Goal: Information Seeking & Learning: Check status

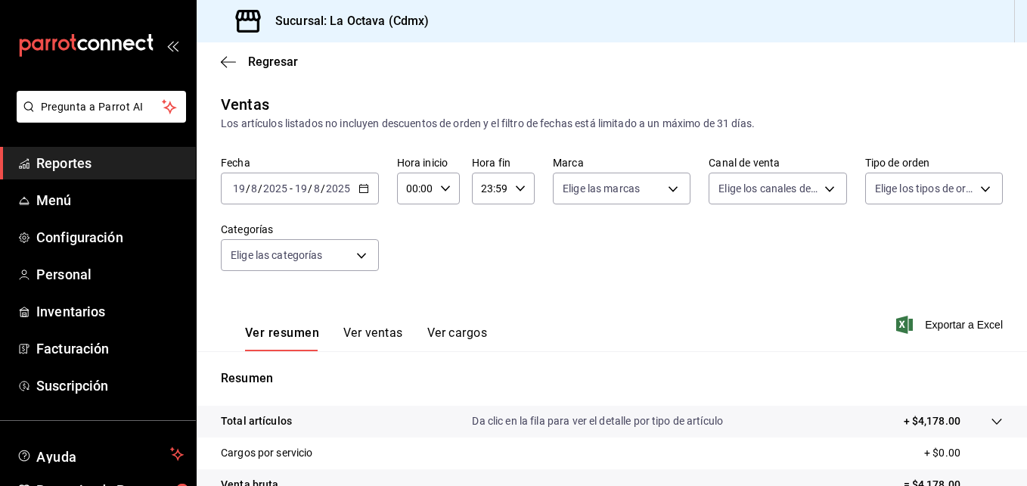
scroll to position [239, 0]
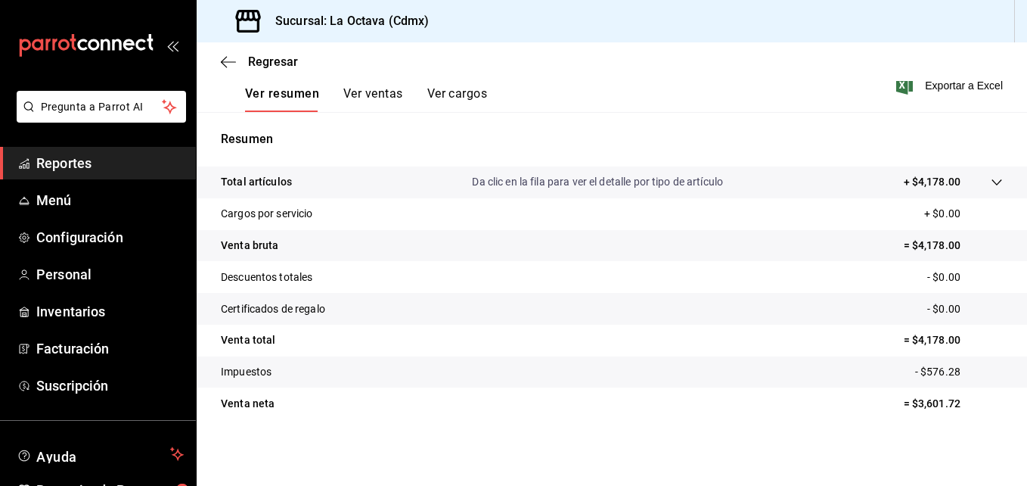
click at [107, 171] on span "Reportes" at bounding box center [110, 163] width 148 height 20
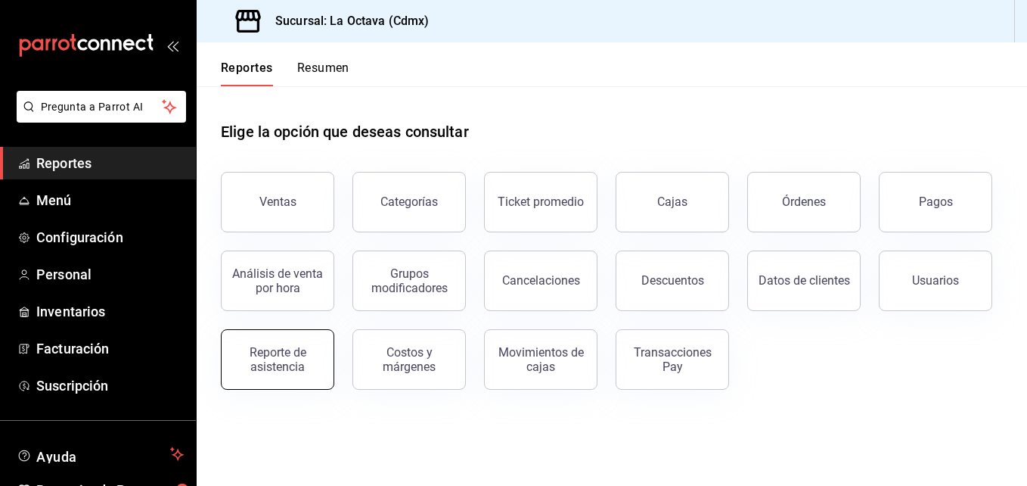
click at [310, 376] on button "Reporte de asistencia" at bounding box center [277, 359] width 113 height 61
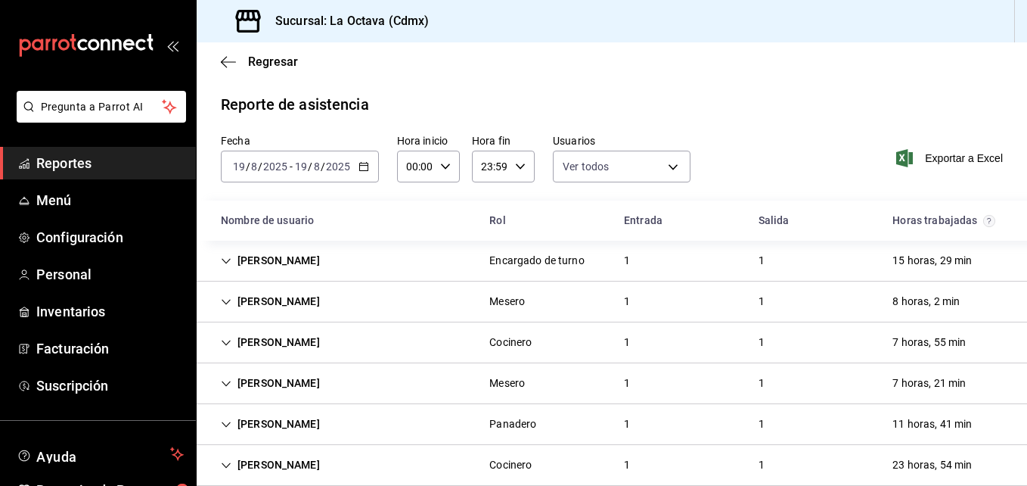
type input "d3beb51c-59fc-440b-8533-f1c5ed81aa50,fb91d009-b2a8-4f5b-84c0-ef3e4008f85d,ac84b…"
click at [931, 158] on span "Exportar a Excel" at bounding box center [952, 158] width 104 height 18
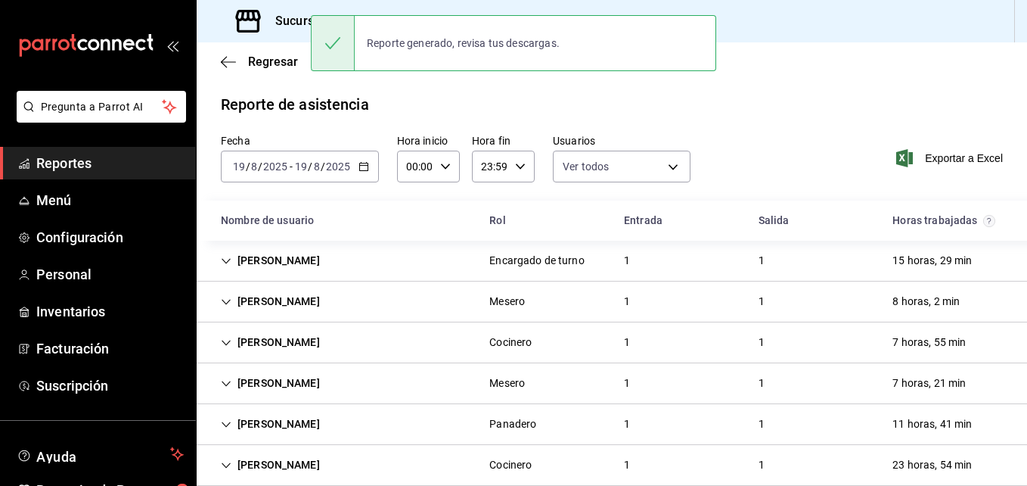
click at [563, 79] on div "Regresar" at bounding box center [612, 61] width 831 height 39
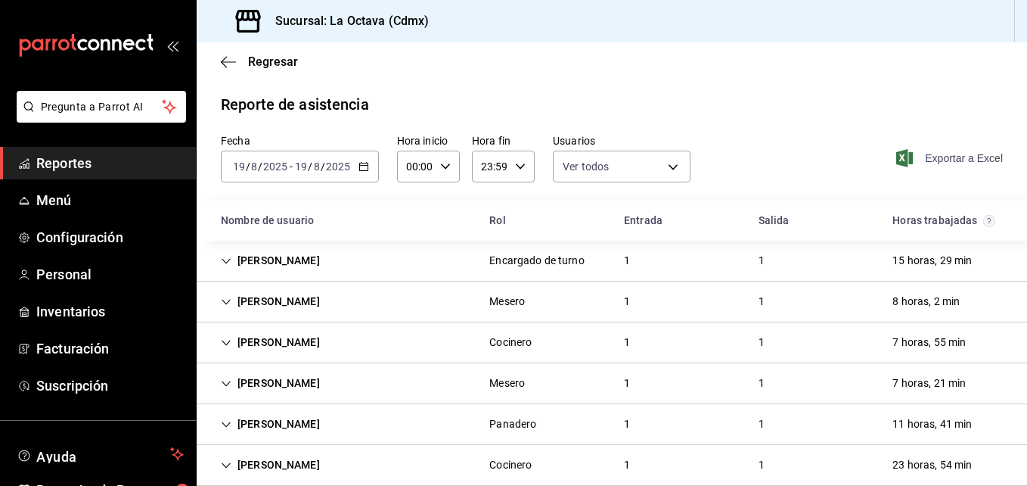
click at [938, 163] on span "Exportar a Excel" at bounding box center [952, 158] width 104 height 18
click at [981, 90] on main "Regresar Reporte de asistencia Fecha [DATE] [DATE] - [DATE] [DATE] Hora inicio …" at bounding box center [612, 337] width 831 height 590
click at [72, 197] on span "Menú" at bounding box center [110, 200] width 148 height 20
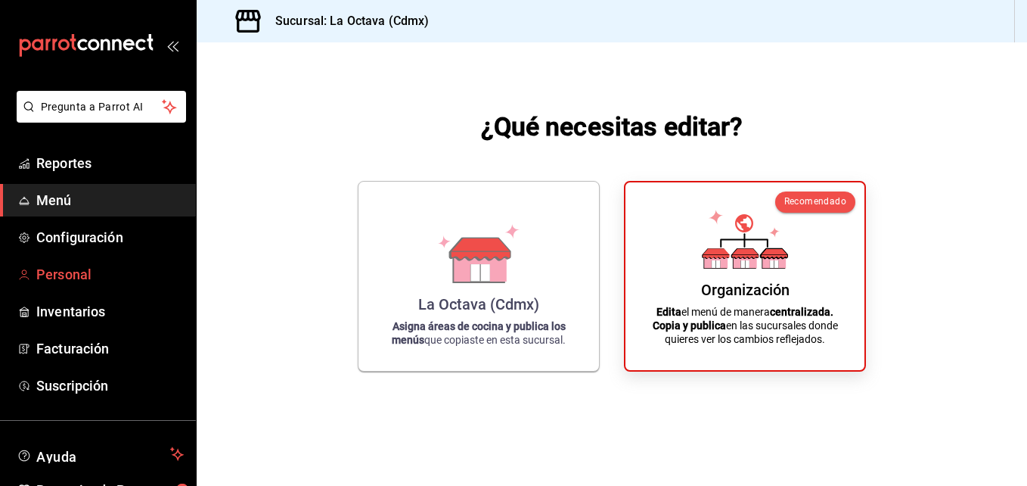
click at [114, 269] on span "Personal" at bounding box center [110, 274] width 148 height 20
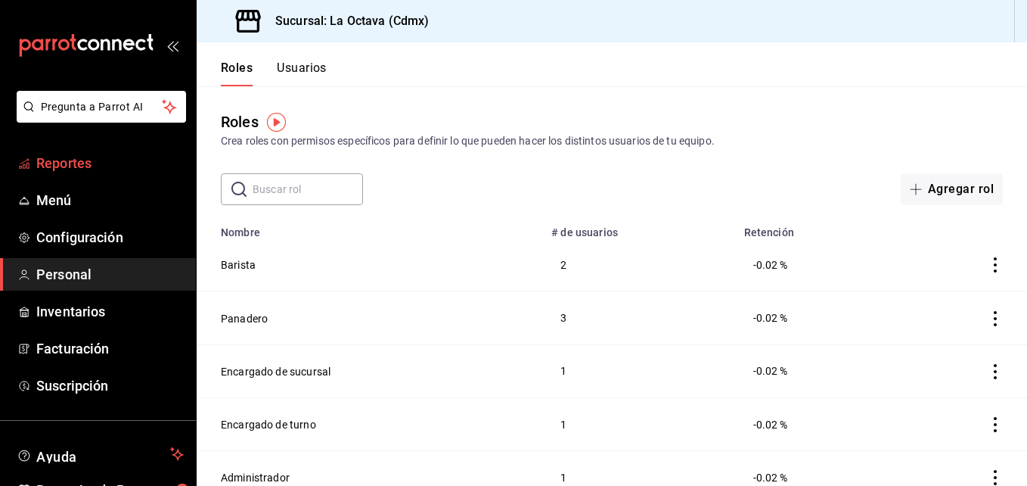
click at [137, 148] on link "Reportes" at bounding box center [98, 163] width 196 height 33
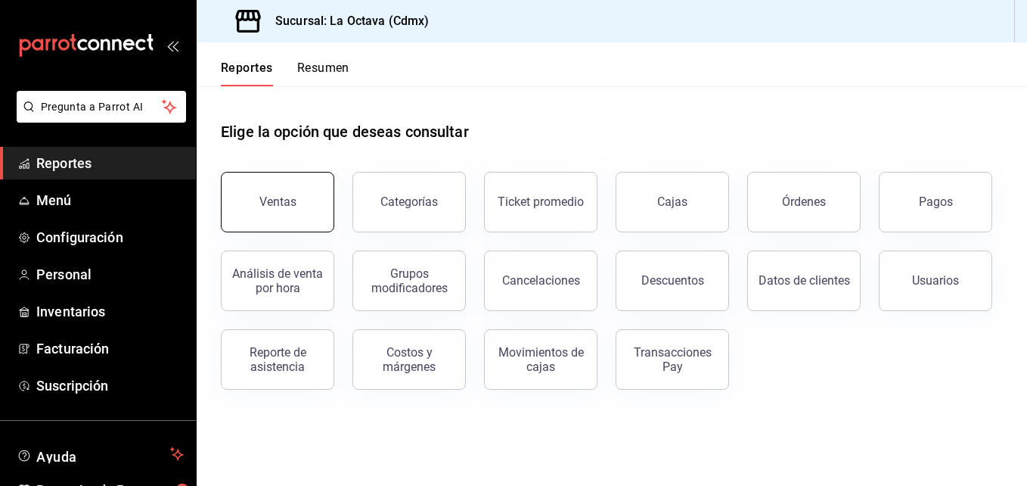
click at [291, 184] on button "Ventas" at bounding box center [277, 202] width 113 height 61
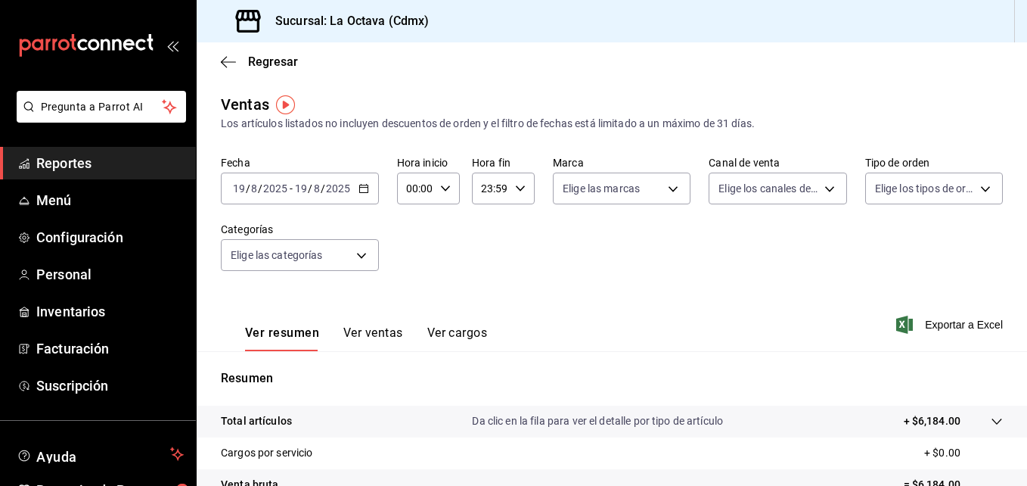
click at [362, 187] on icon "button" at bounding box center [364, 188] width 11 height 11
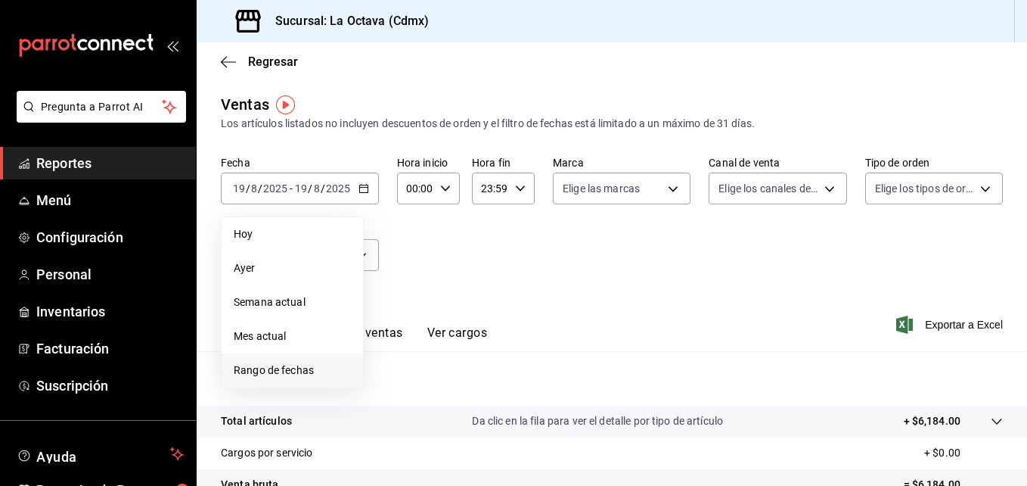
click at [256, 376] on span "Rango de fechas" at bounding box center [292, 370] width 117 height 16
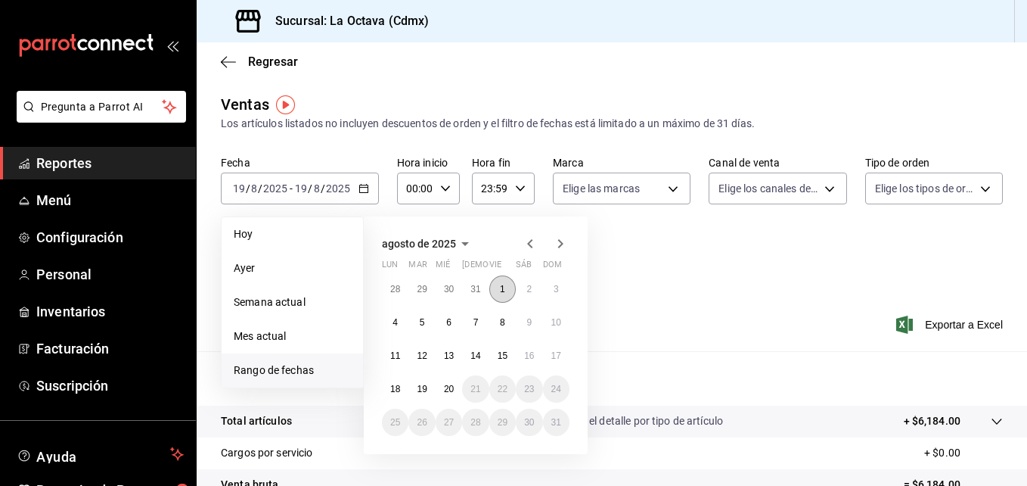
click at [500, 291] on abbr "1" at bounding box center [502, 289] width 5 height 11
click at [453, 389] on abbr "20" at bounding box center [449, 389] width 10 height 11
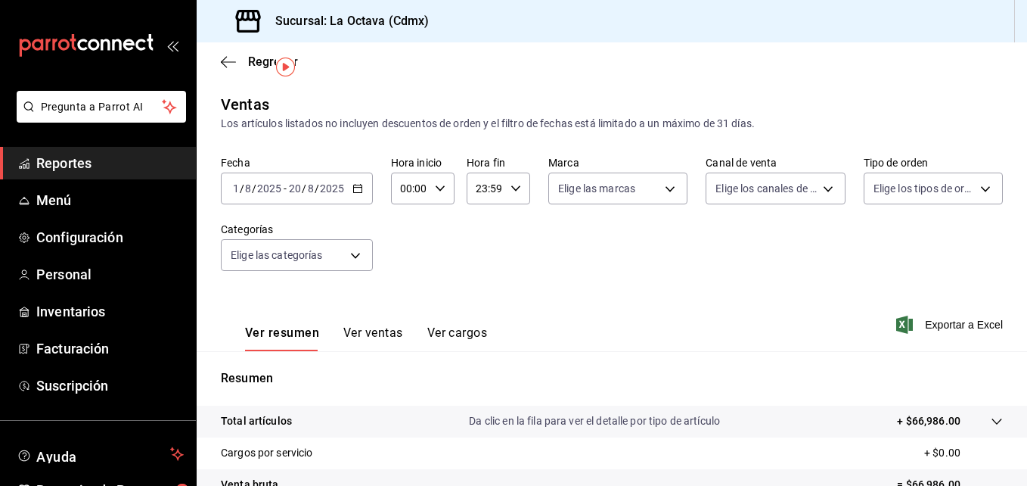
scroll to position [239, 0]
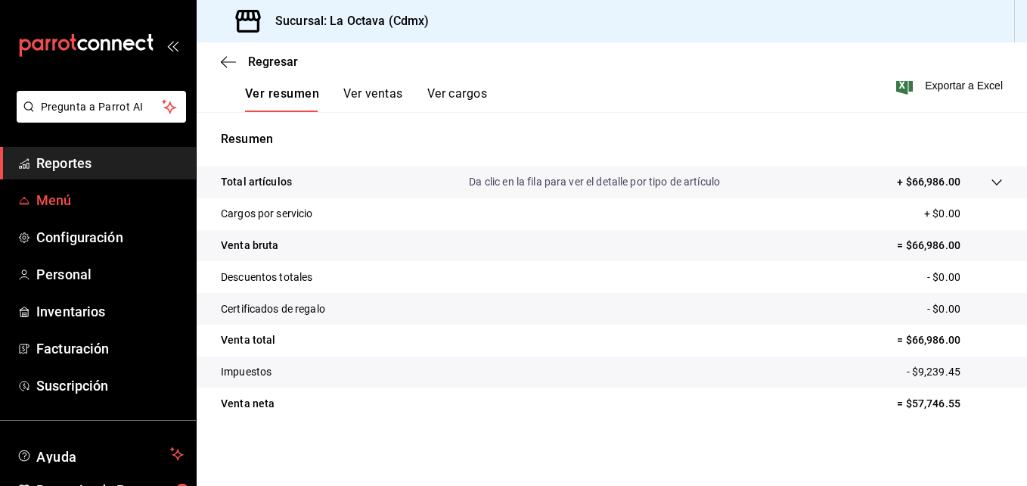
click at [154, 204] on span "Menú" at bounding box center [110, 200] width 148 height 20
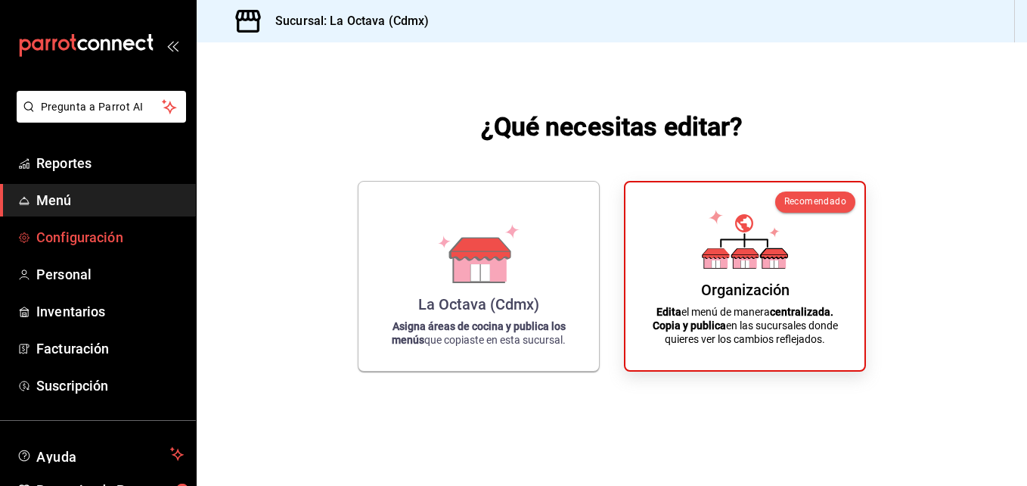
click at [148, 246] on span "Configuración" at bounding box center [110, 237] width 148 height 20
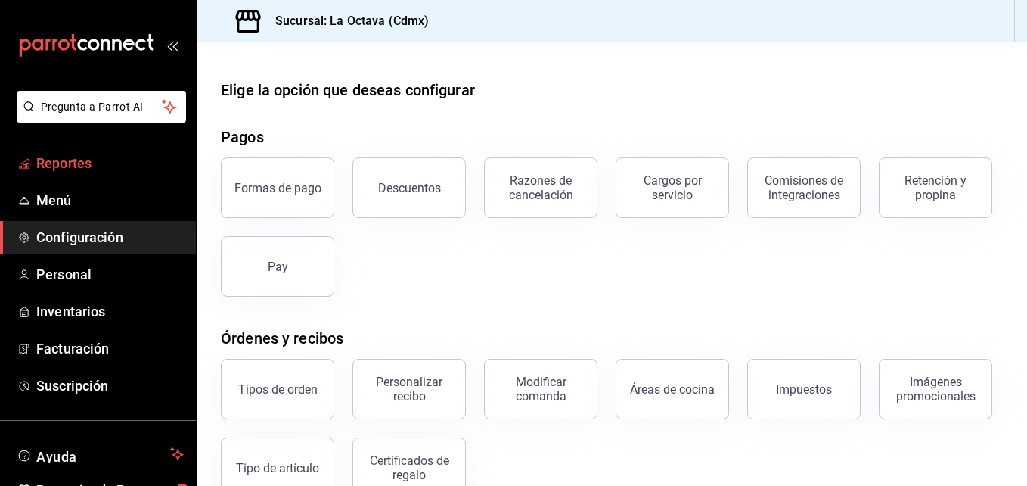
click at [68, 164] on span "Reportes" at bounding box center [110, 163] width 148 height 20
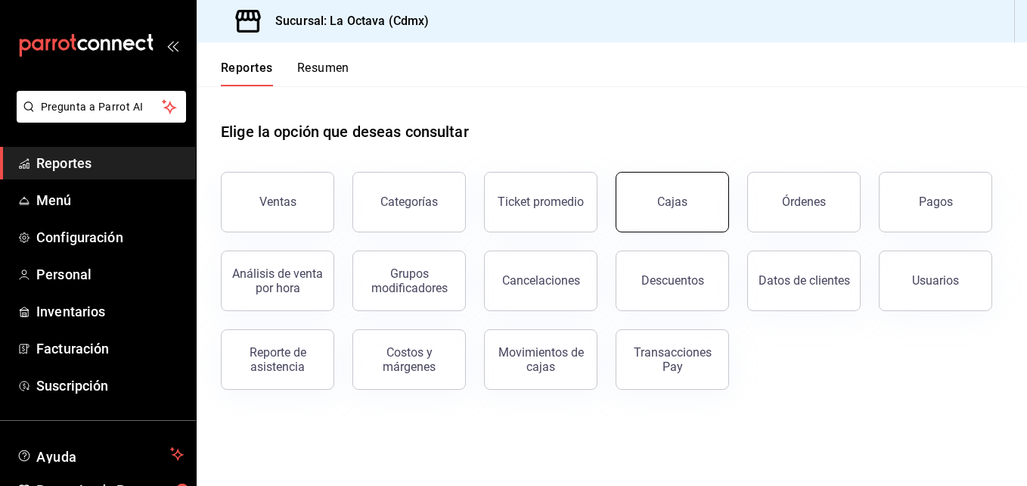
click at [710, 219] on button "Cajas" at bounding box center [672, 202] width 113 height 61
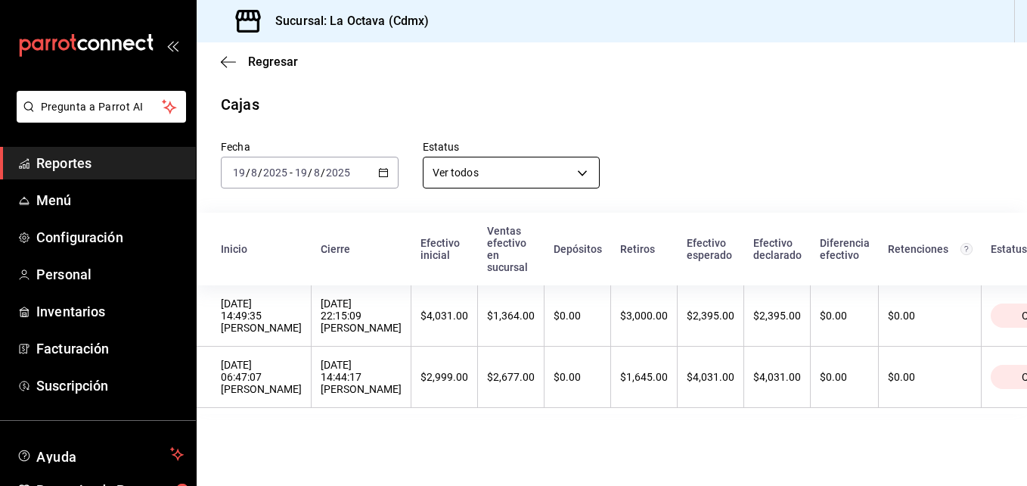
click at [589, 166] on body "Pregunta a Parrot AI Reportes Menú Configuración Personal Inventarios Facturaci…" at bounding box center [513, 243] width 1027 height 486
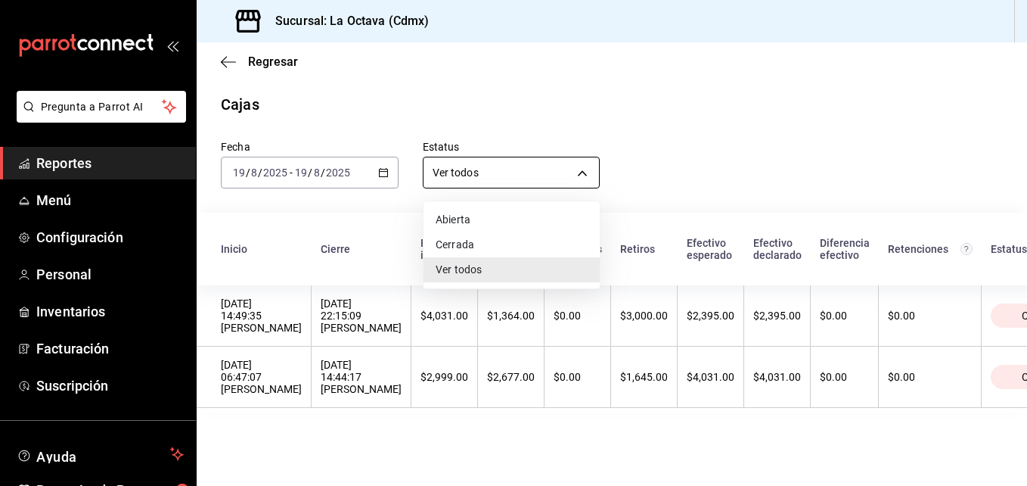
click at [589, 166] on div at bounding box center [513, 243] width 1027 height 486
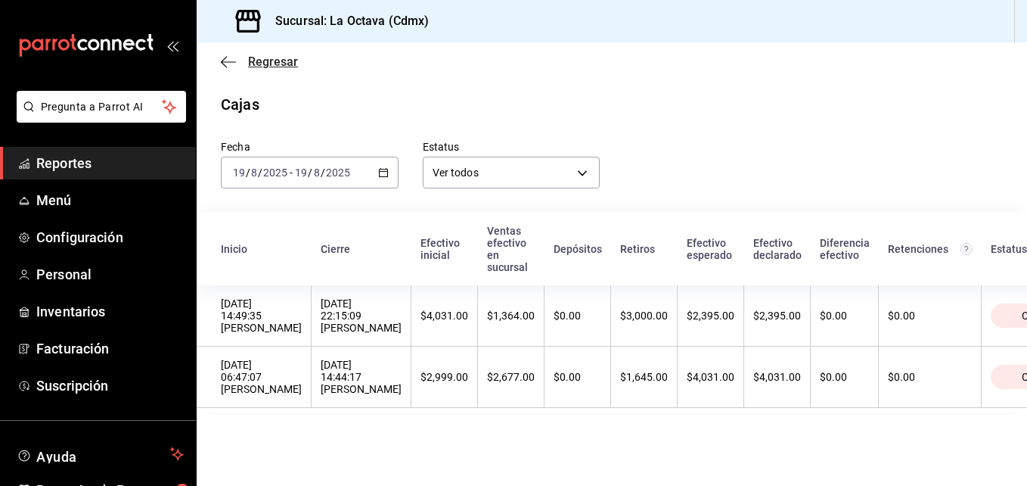
click at [235, 60] on icon "button" at bounding box center [228, 62] width 15 height 14
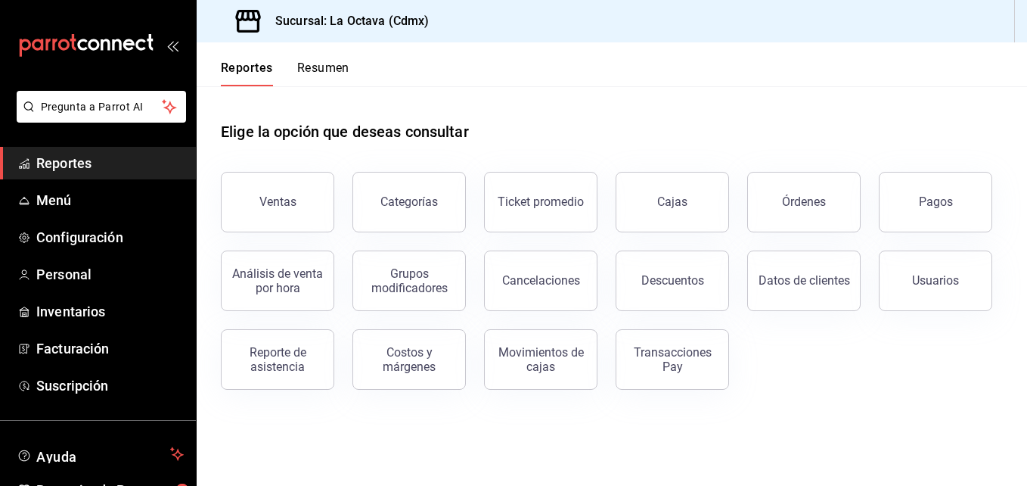
click at [316, 70] on button "Resumen" at bounding box center [323, 74] width 52 height 26
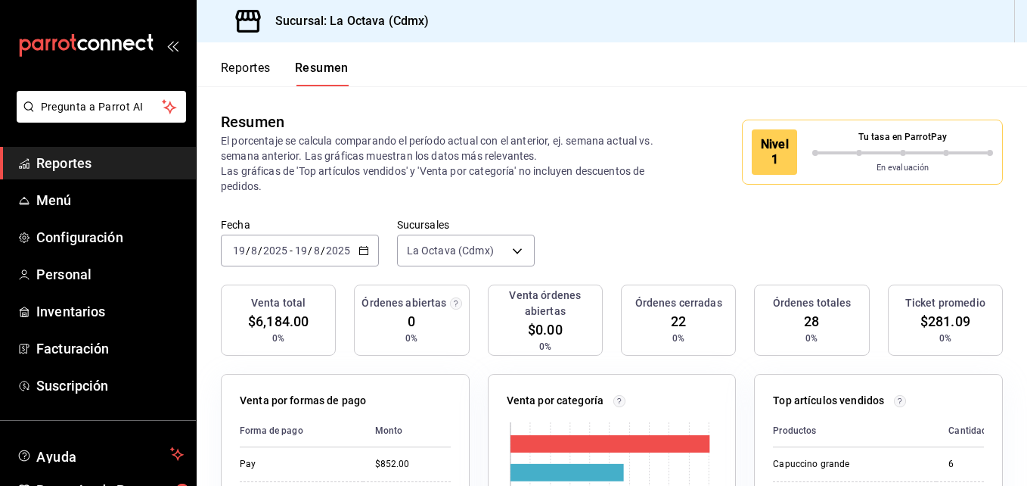
click at [265, 70] on button "Reportes" at bounding box center [246, 74] width 50 height 26
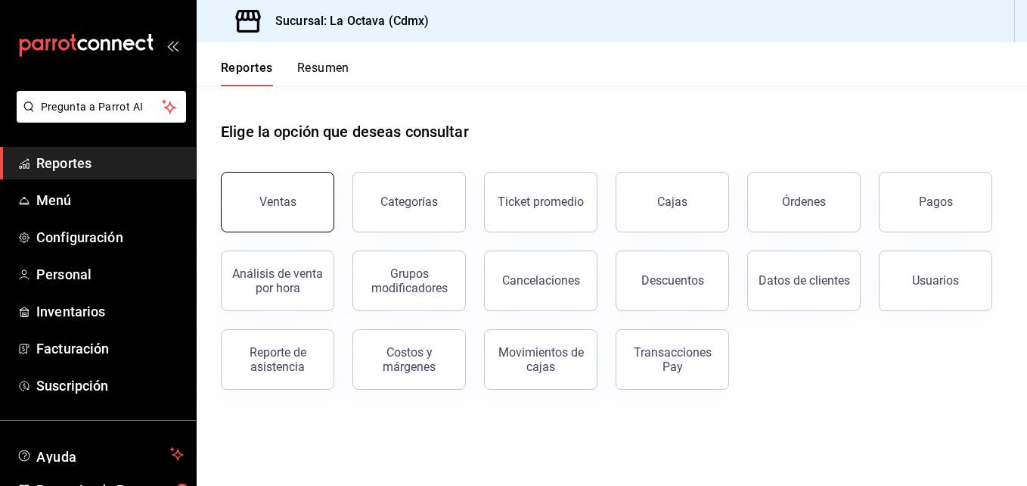
click at [306, 203] on button "Ventas" at bounding box center [277, 202] width 113 height 61
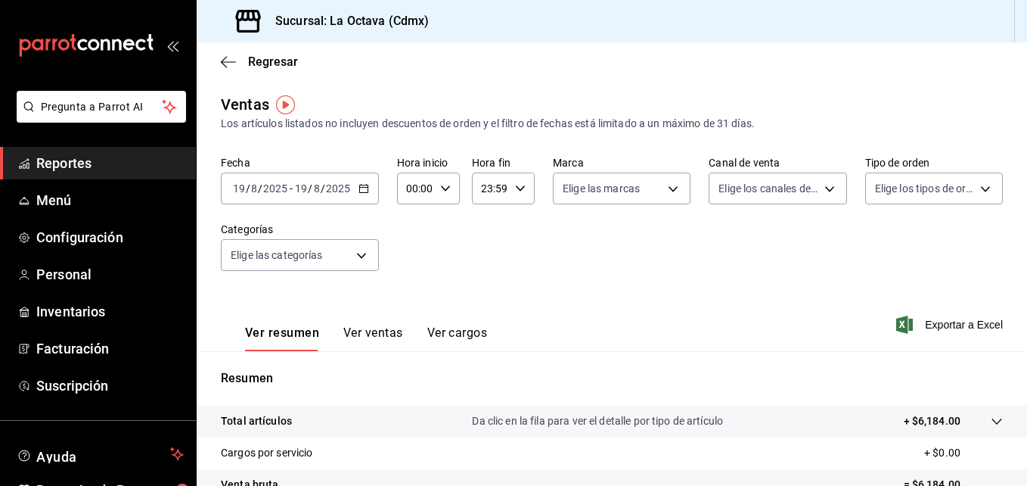
scroll to position [17, 0]
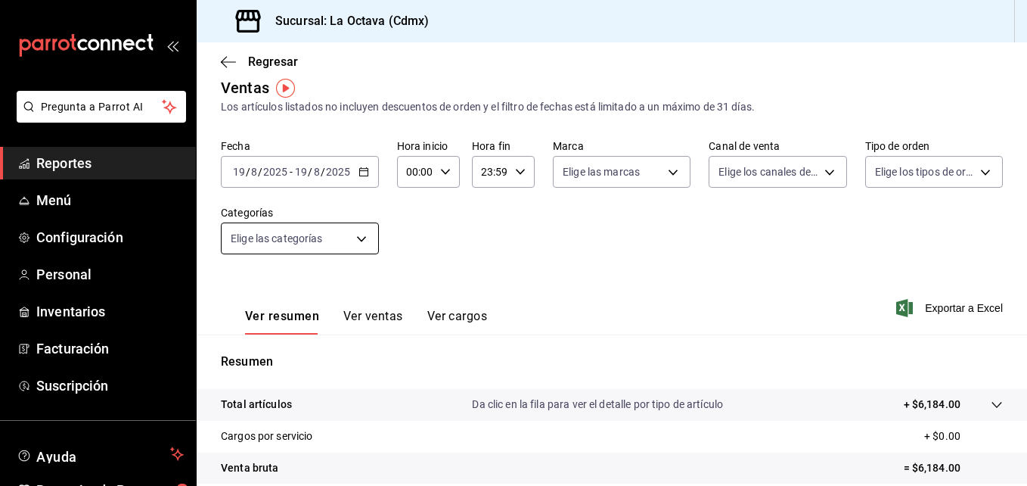
click at [339, 238] on body "Pregunta a Parrot AI Reportes Menú Configuración Personal Inventarios Facturaci…" at bounding box center [513, 243] width 1027 height 486
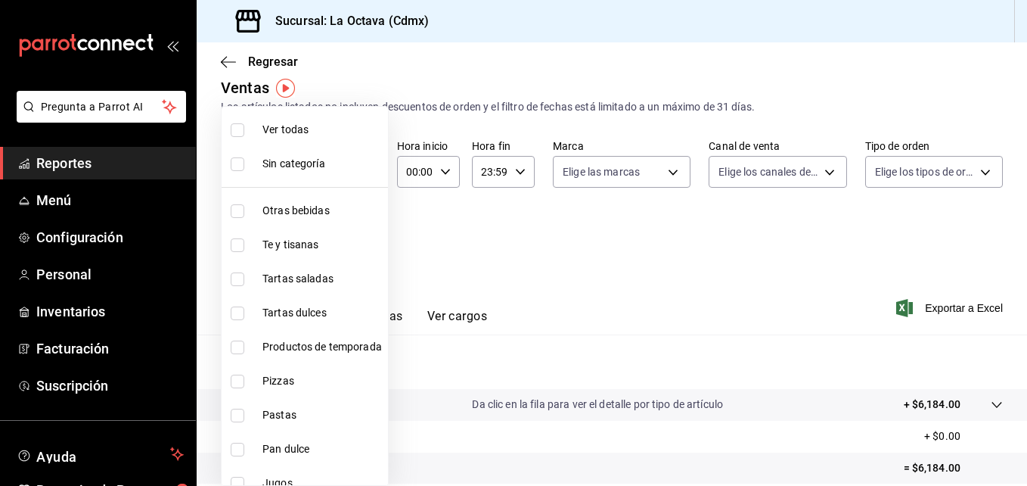
click at [515, 251] on div at bounding box center [513, 243] width 1027 height 486
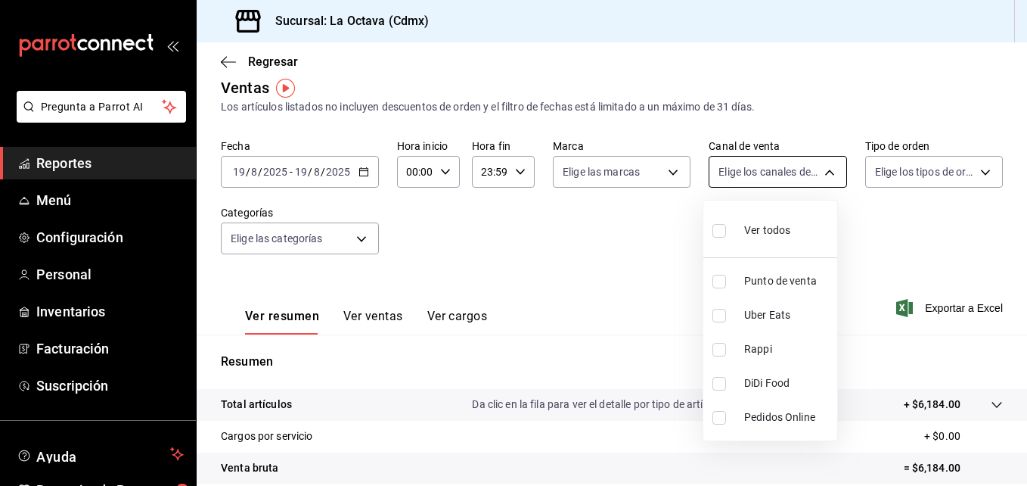
click at [797, 173] on body "Pregunta a Parrot AI Reportes Menú Configuración Personal Inventarios Facturaci…" at bounding box center [513, 243] width 1027 height 486
click at [680, 179] on div at bounding box center [513, 243] width 1027 height 486
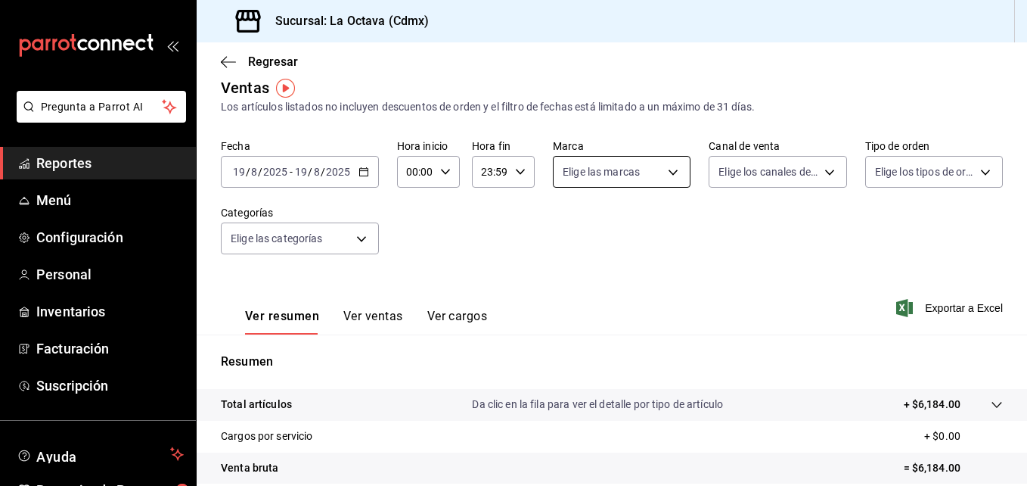
click at [665, 170] on body "Pregunta a Parrot AI Reportes Menú Configuración Personal Inventarios Facturaci…" at bounding box center [513, 243] width 1027 height 486
click at [665, 170] on div at bounding box center [513, 243] width 1027 height 486
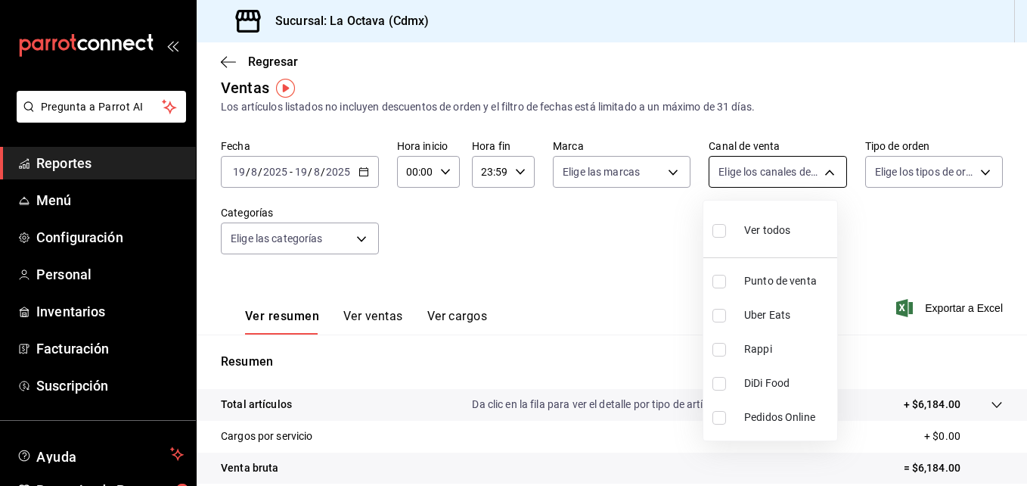
click at [760, 169] on body "Pregunta a Parrot AI Reportes Menú Configuración Personal Inventarios Facturaci…" at bounding box center [513, 243] width 1027 height 486
click at [791, 279] on span "Punto de venta" at bounding box center [788, 281] width 87 height 16
type input "PARROT"
checkbox input "true"
click at [948, 256] on div at bounding box center [513, 243] width 1027 height 486
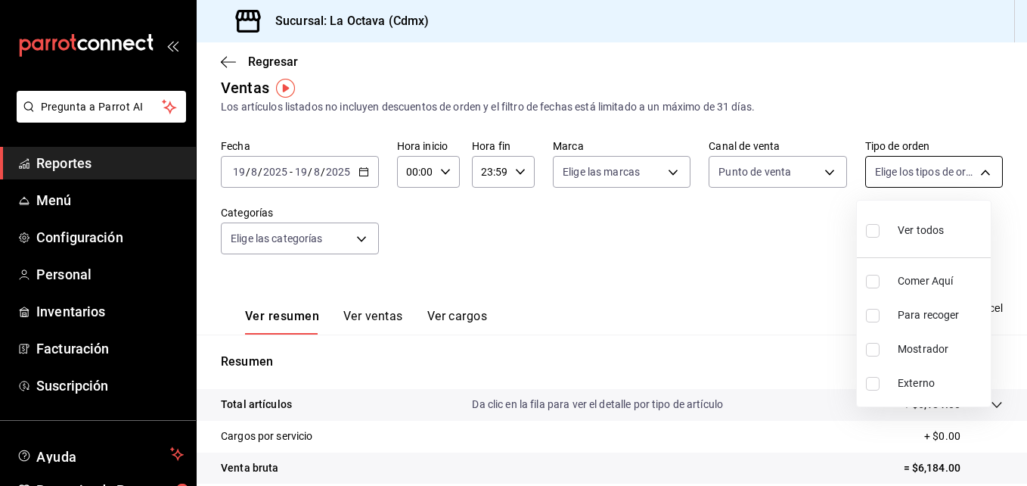
click at [954, 166] on body "Pregunta a Parrot AI Reportes Menú Configuración Personal Inventarios Facturaci…" at bounding box center [513, 243] width 1027 height 486
click at [752, 224] on div at bounding box center [513, 243] width 1027 height 486
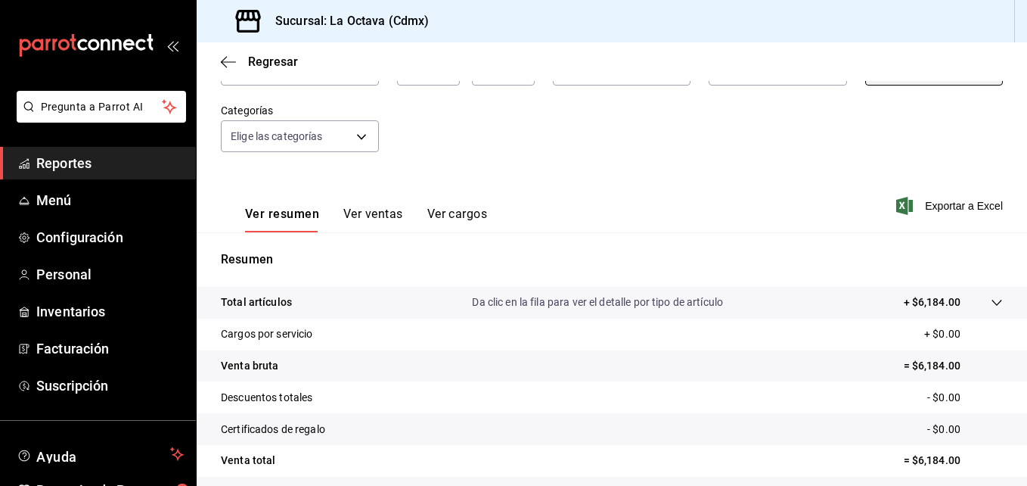
scroll to position [104, 0]
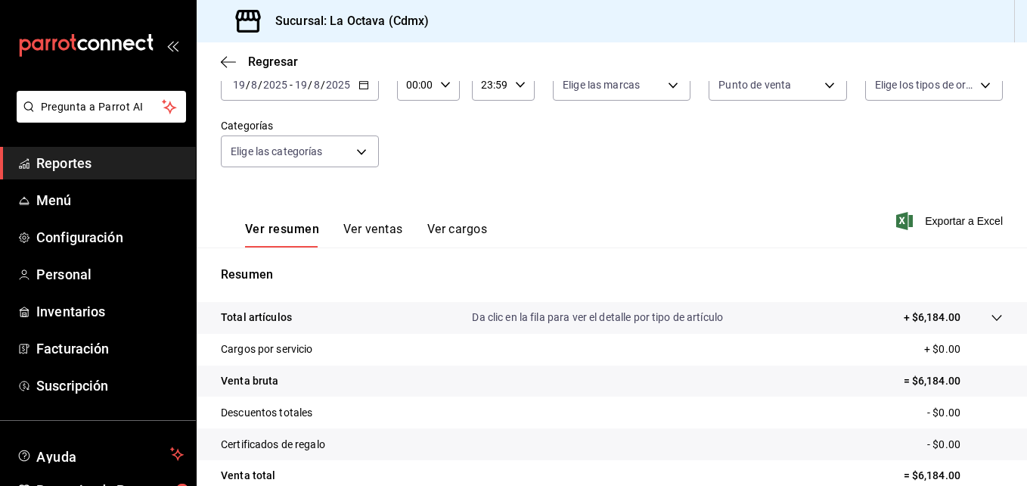
click at [471, 232] on button "Ver cargos" at bounding box center [457, 235] width 61 height 26
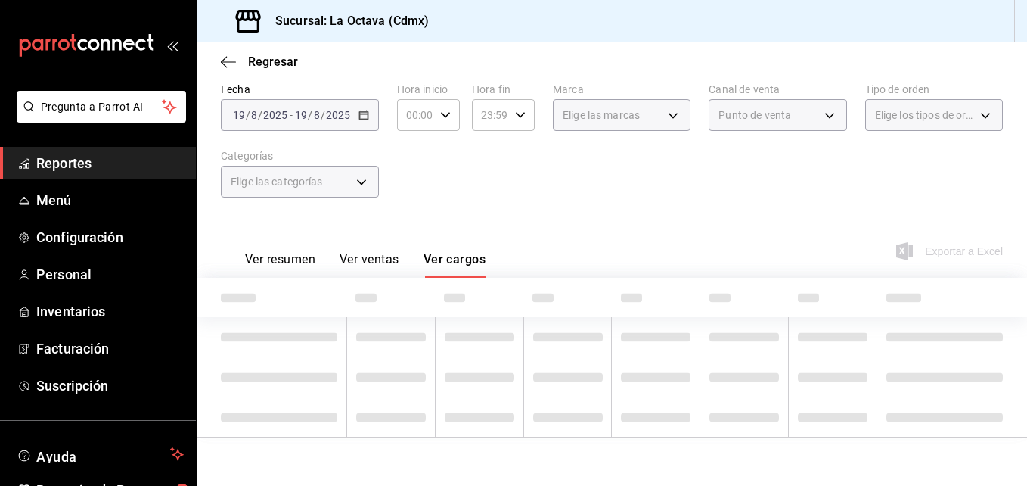
scroll to position [104, 0]
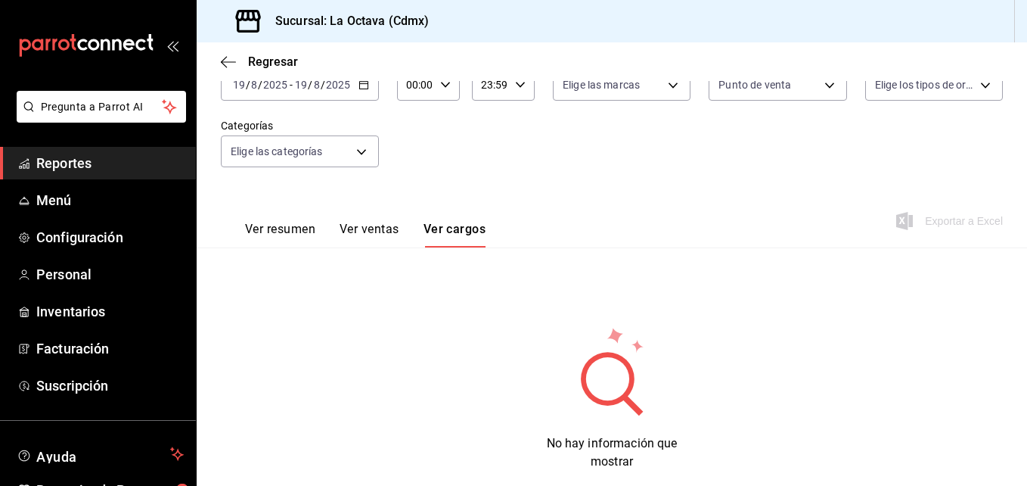
click at [397, 225] on button "Ver ventas" at bounding box center [370, 235] width 60 height 26
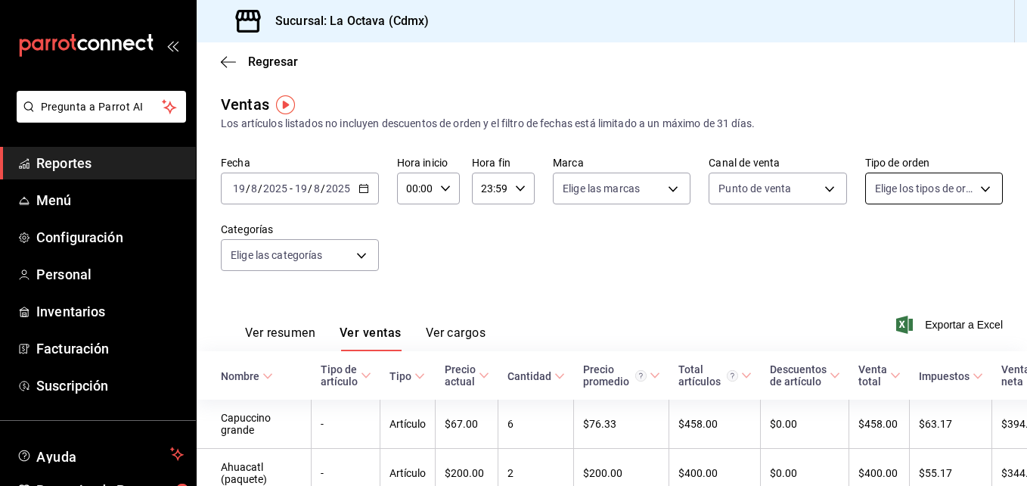
click at [945, 197] on body "Pregunta a Parrot AI Reportes Menú Configuración Personal Inventarios Facturaci…" at bounding box center [513, 243] width 1027 height 486
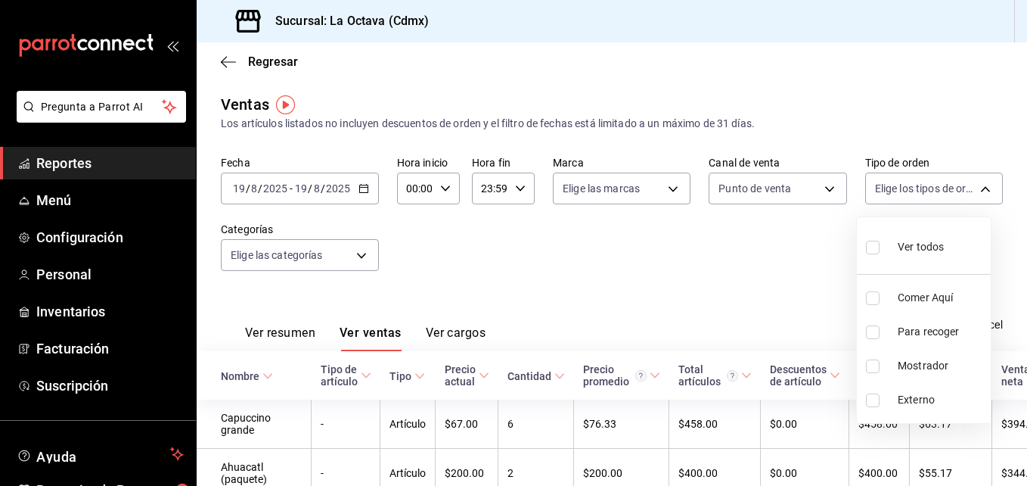
click at [456, 260] on div at bounding box center [513, 243] width 1027 height 486
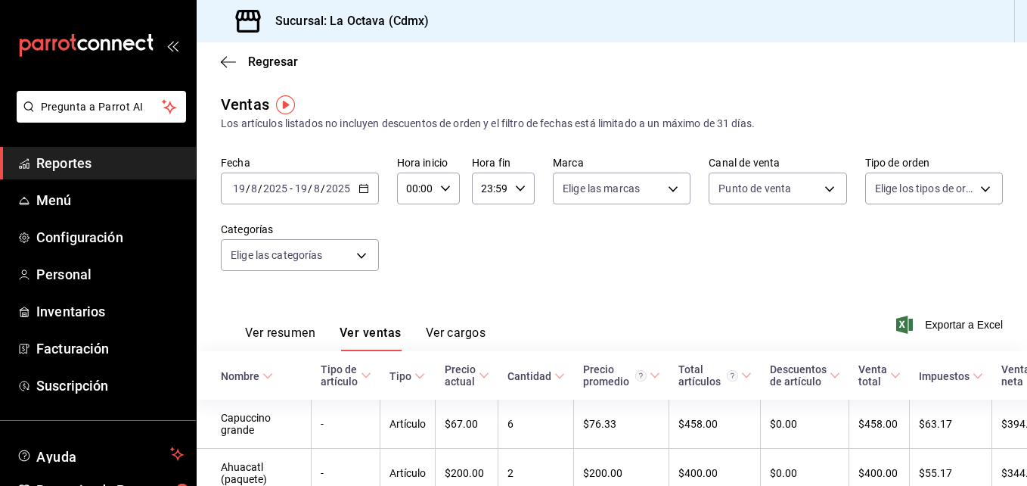
click at [101, 168] on span "Reportes" at bounding box center [110, 163] width 148 height 20
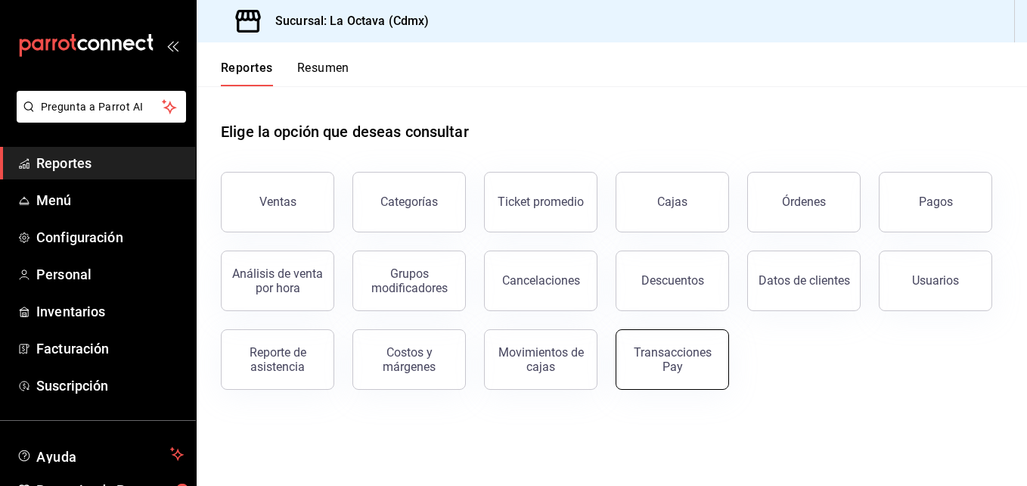
click at [689, 371] on div "Transacciones Pay" at bounding box center [673, 359] width 94 height 29
